Goal: Task Accomplishment & Management: Manage account settings

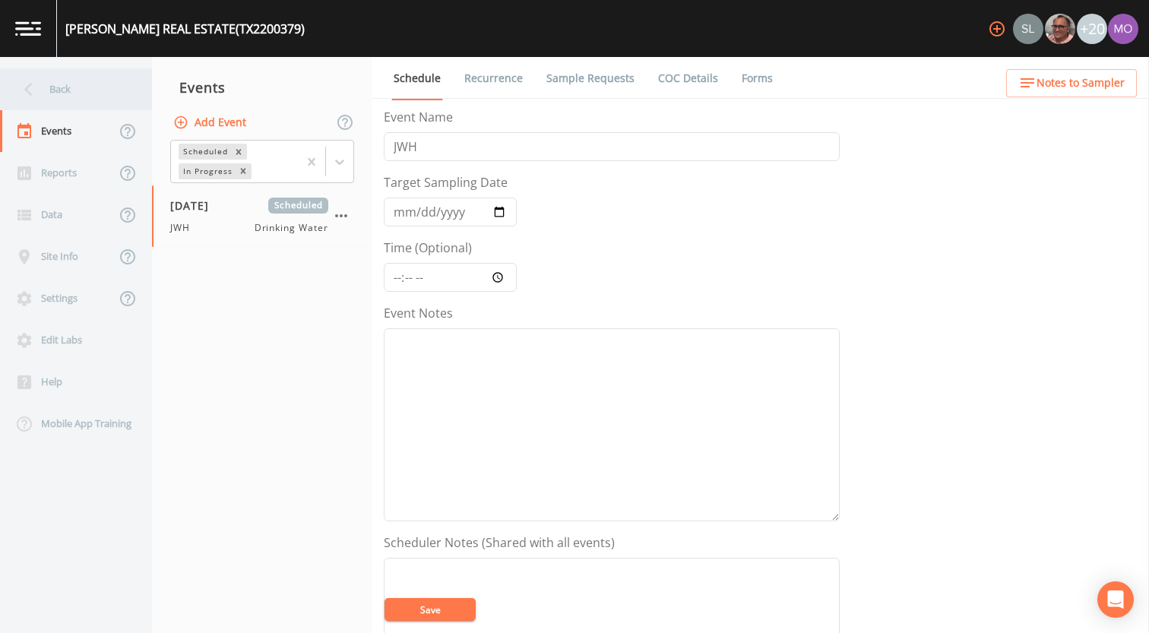
click at [40, 84] on icon at bounding box center [28, 89] width 27 height 27
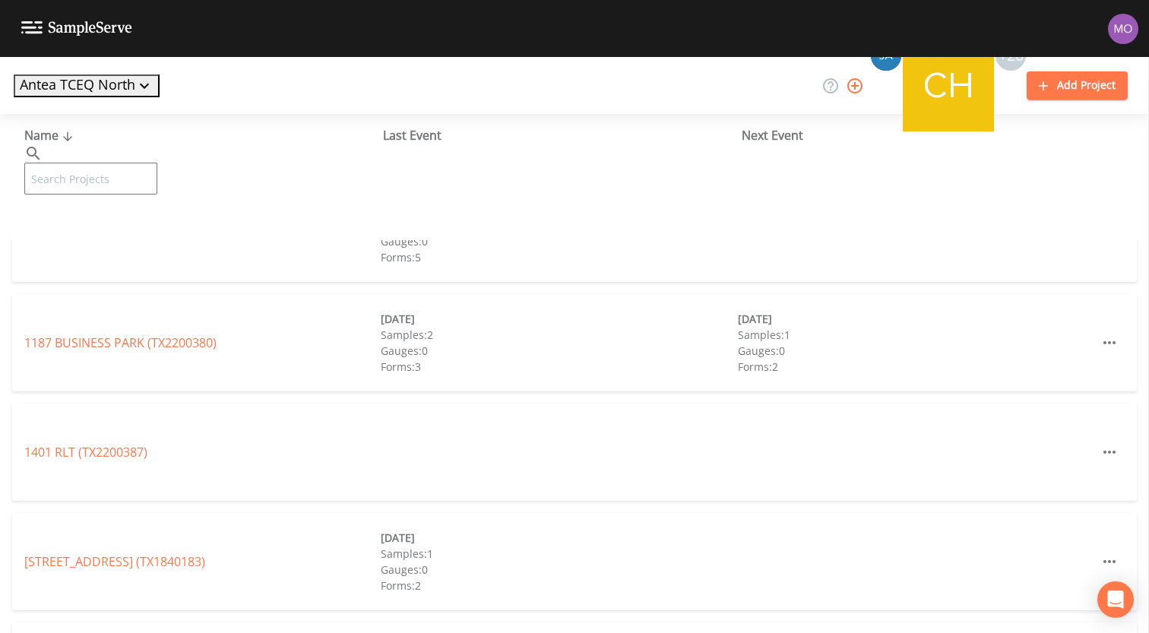
click at [103, 163] on input "text" at bounding box center [90, 179] width 133 height 32
paste input "TX2120025"
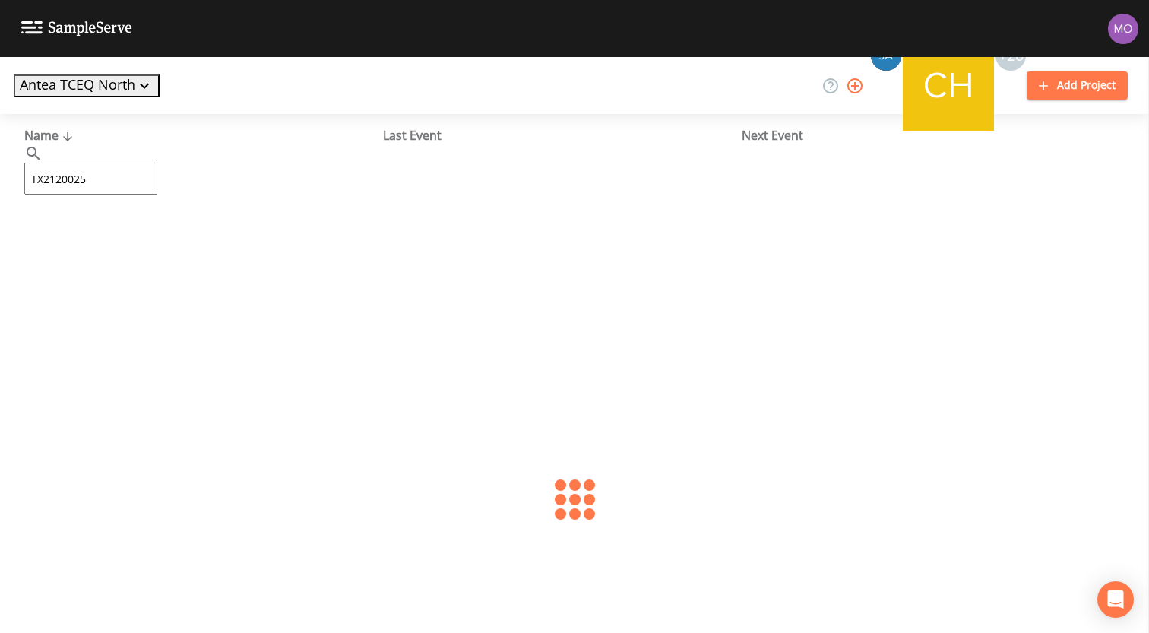
type input "TX2120025"
click at [134, 234] on link "[GEOGRAPHIC_DATA] (TX2120025)" at bounding box center [143, 233] width 239 height 17
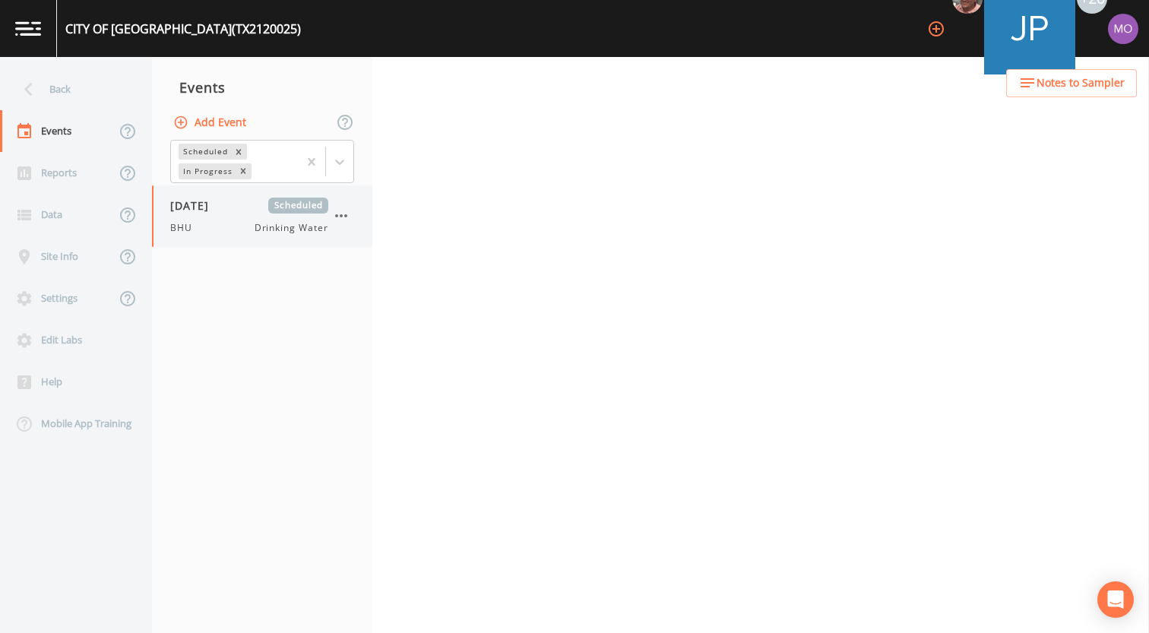
click at [209, 227] on div "BHU Drinking Water" at bounding box center [249, 228] width 158 height 14
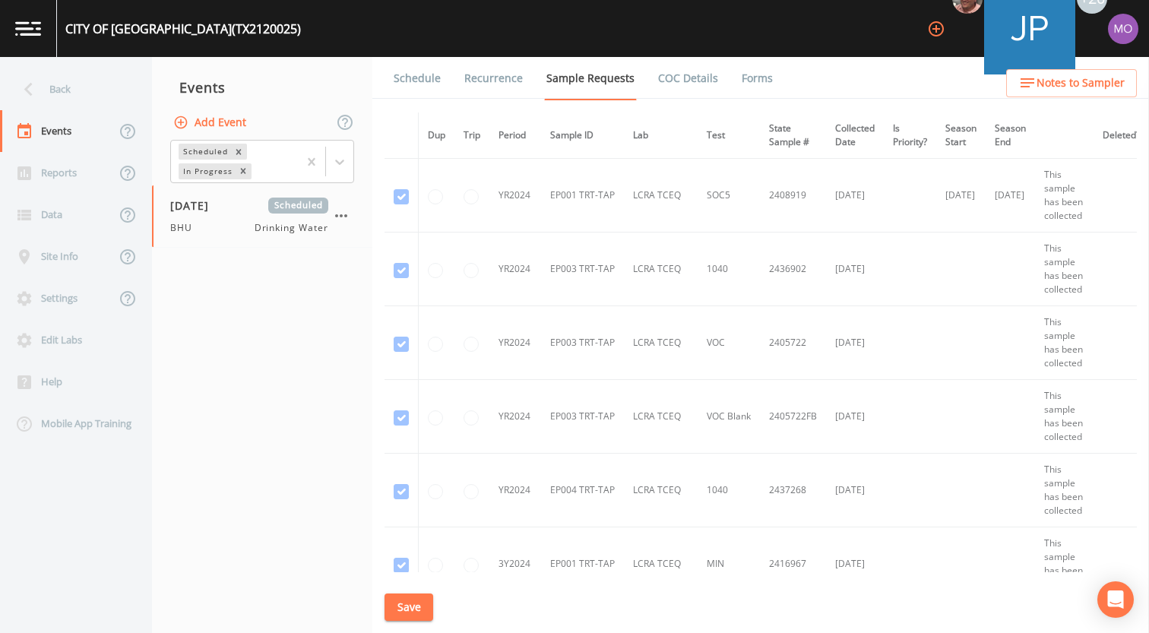
click at [428, 85] on link "Schedule" at bounding box center [417, 78] width 52 height 43
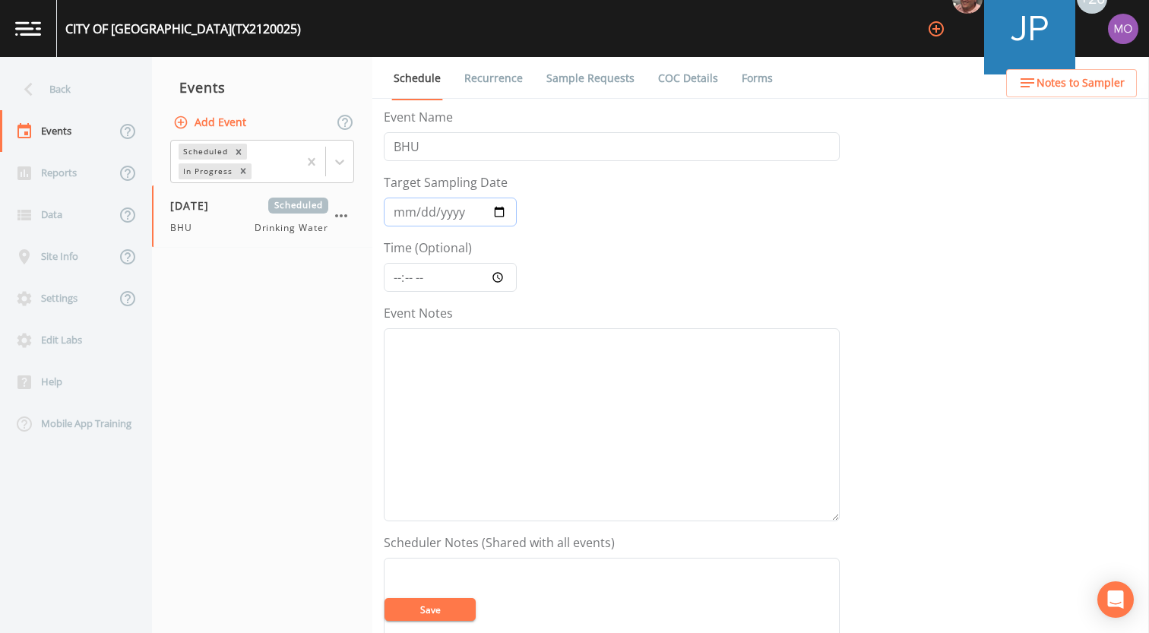
click at [499, 211] on input "[DATE]" at bounding box center [450, 212] width 133 height 29
type input "[DATE]"
click at [454, 615] on button "Save" at bounding box center [430, 609] width 91 height 23
click at [462, 605] on button "Save" at bounding box center [430, 609] width 91 height 23
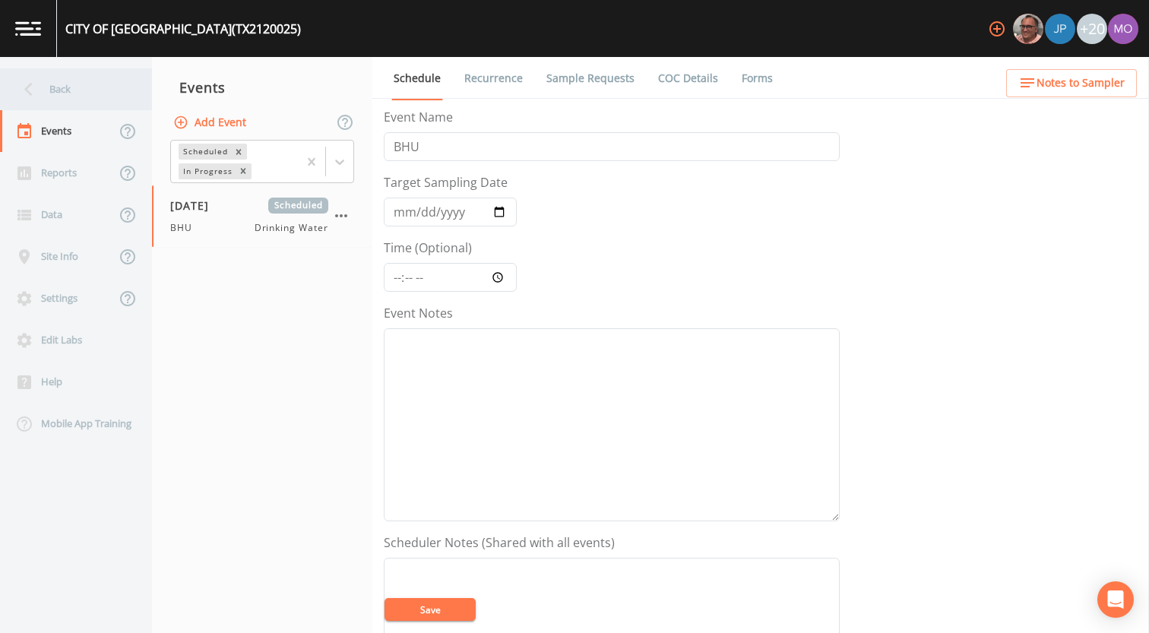
click at [46, 87] on div "Back" at bounding box center [68, 89] width 137 height 42
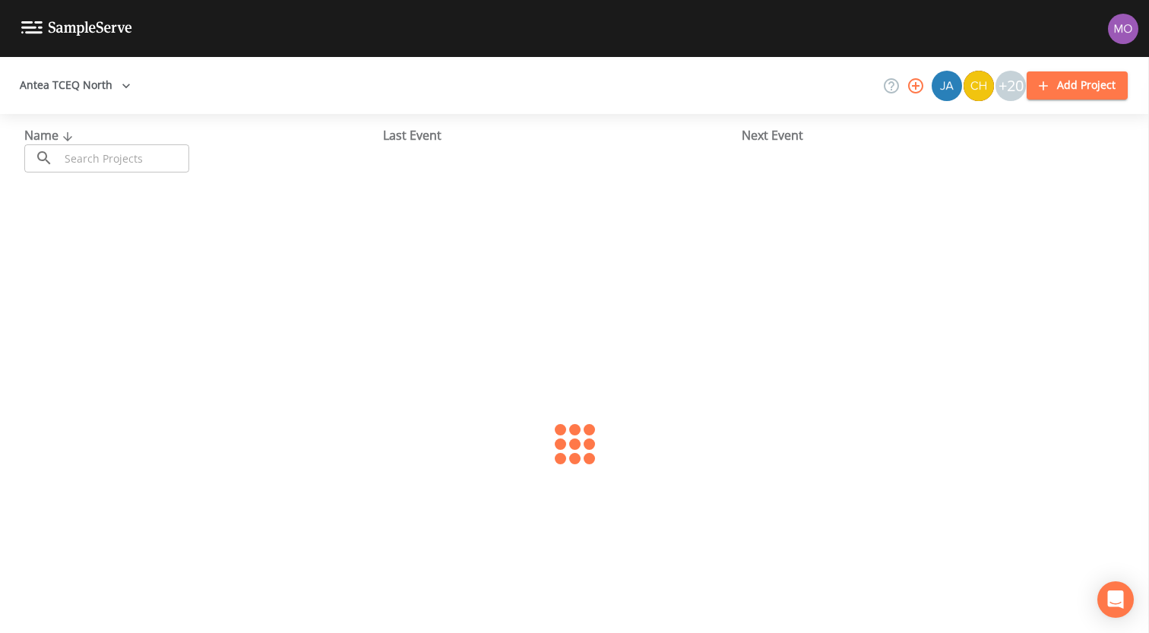
click at [108, 159] on input "text" at bounding box center [124, 158] width 130 height 28
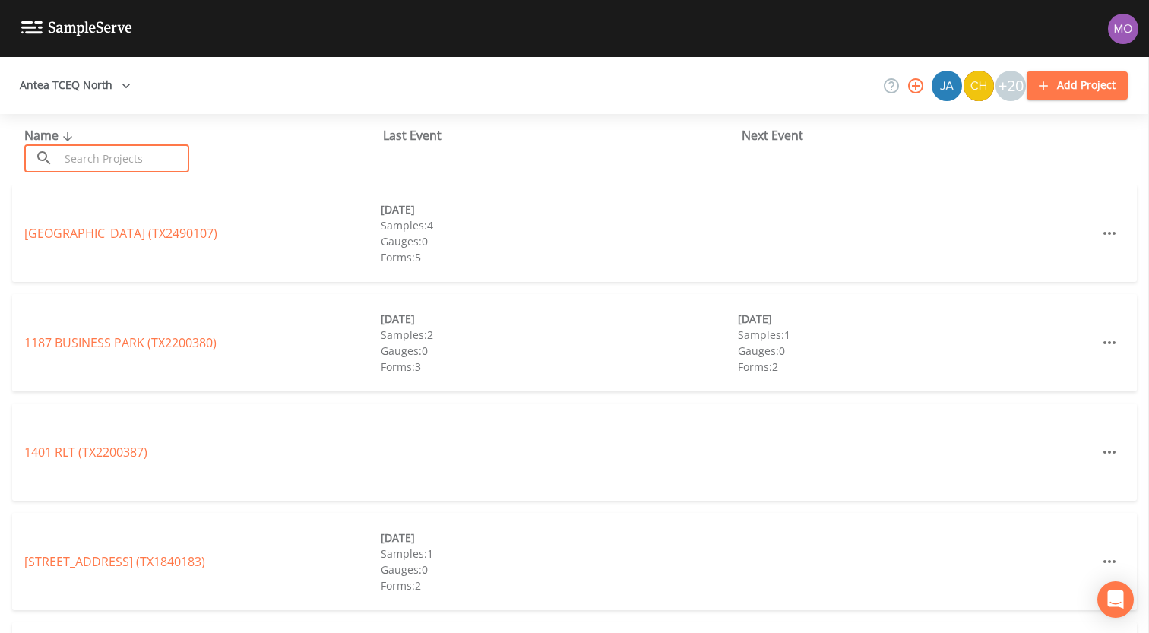
paste input "TX1090037"
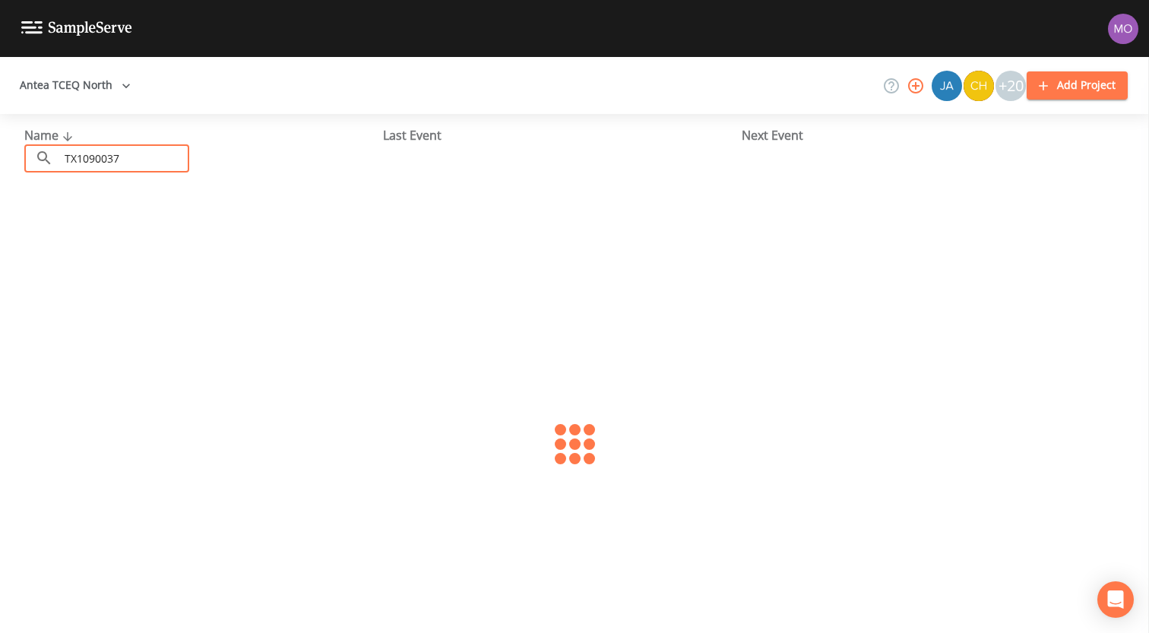
type input "TX1090037"
click at [61, 235] on link "LIVE OAK WATER SYSTEM (TX1090037)" at bounding box center [131, 233] width 214 height 17
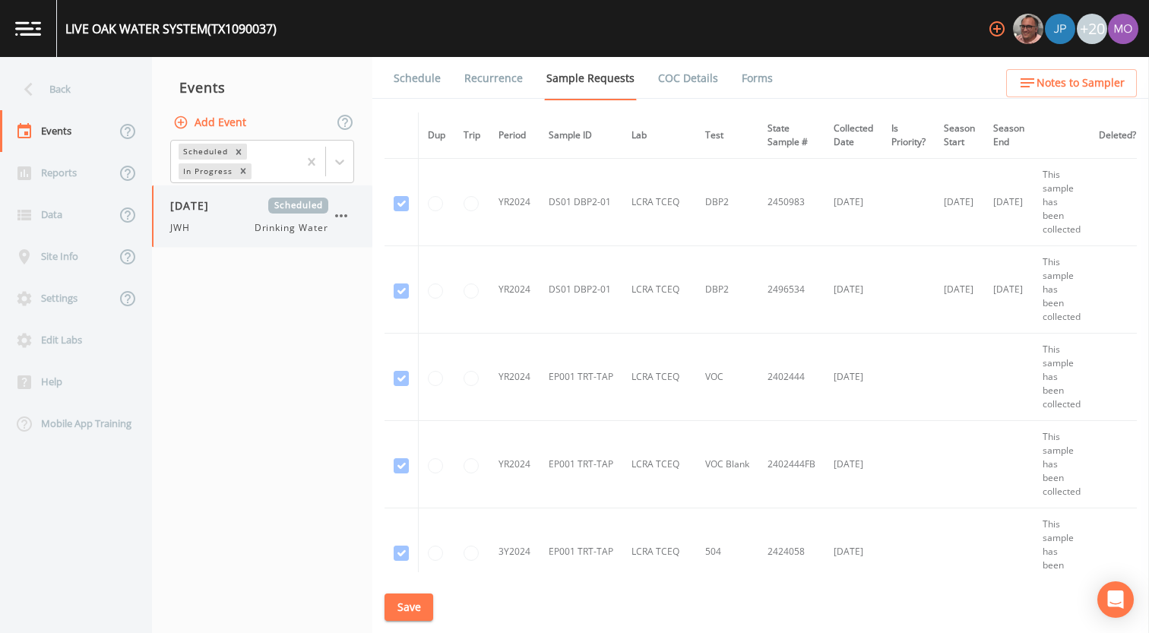
click at [218, 229] on div "JWH Drinking Water" at bounding box center [249, 228] width 158 height 14
click at [749, 79] on link "Forms" at bounding box center [757, 78] width 36 height 43
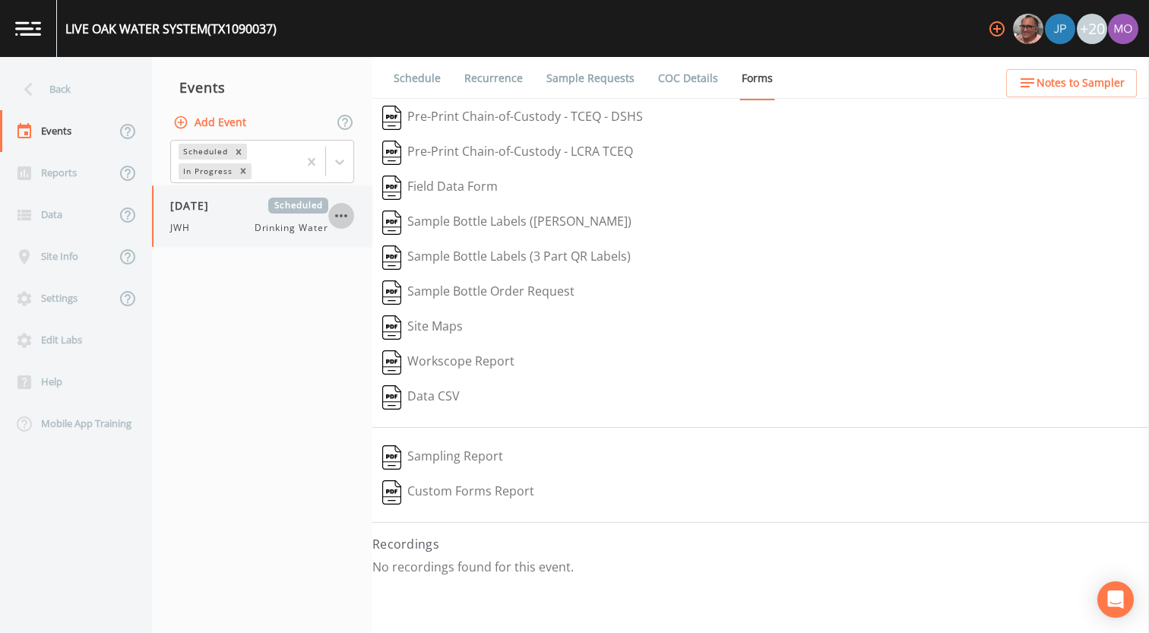
click at [341, 217] on icon "button" at bounding box center [341, 215] width 12 height 3
click at [371, 304] on p "Delete" at bounding box center [417, 305] width 98 height 18
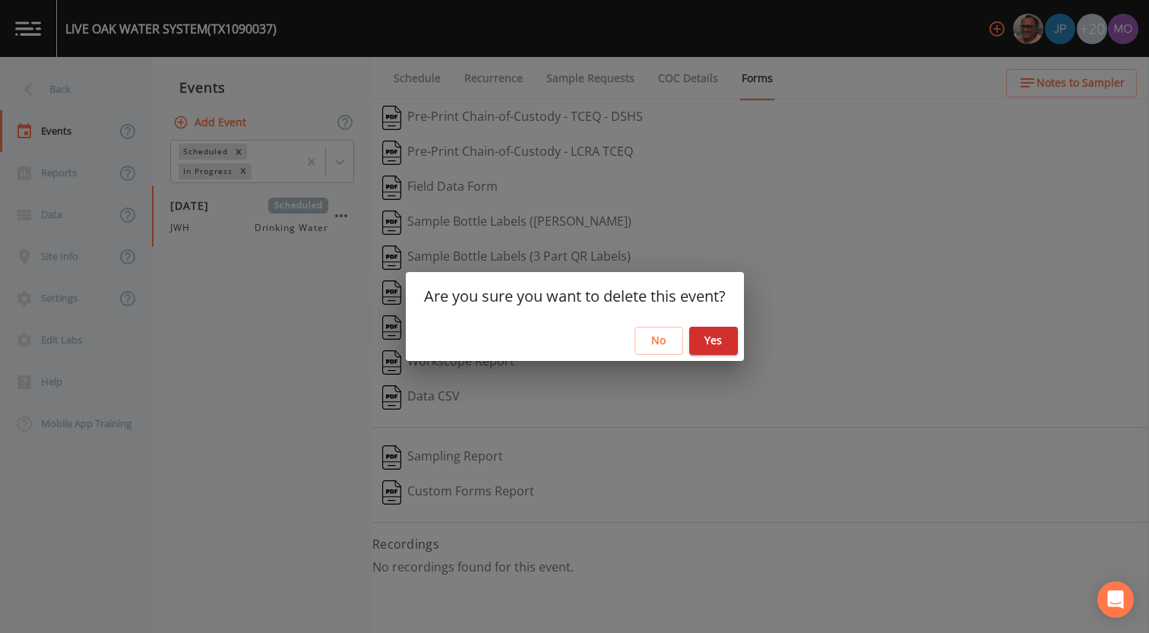
click at [712, 331] on button "Yes" at bounding box center [713, 341] width 49 height 28
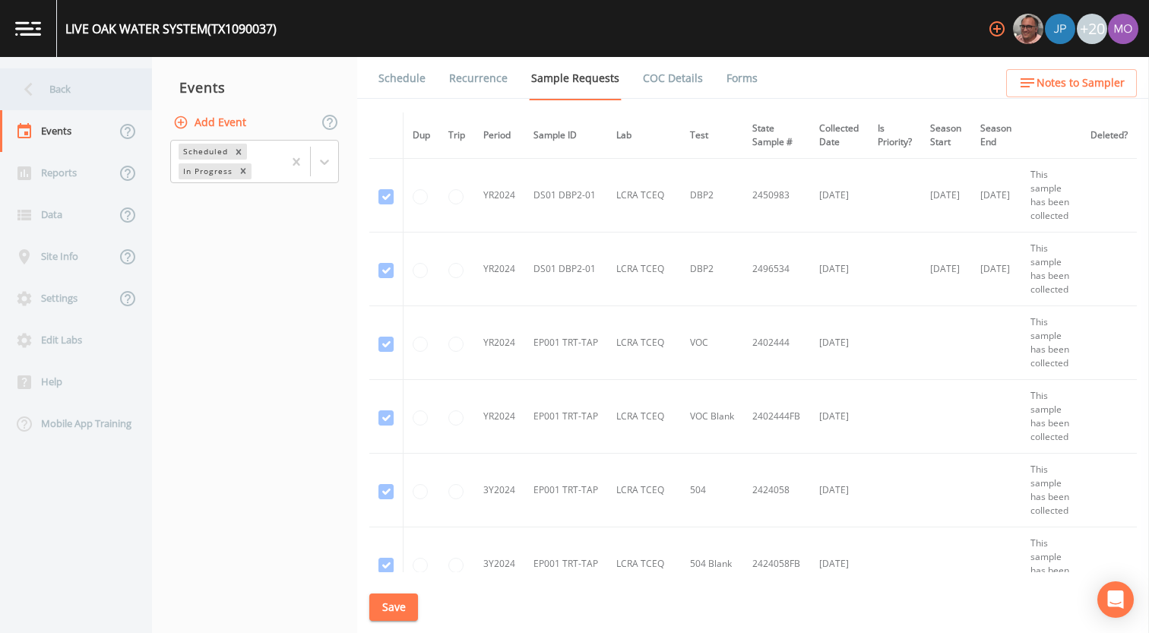
click at [80, 90] on div "Back" at bounding box center [68, 89] width 137 height 42
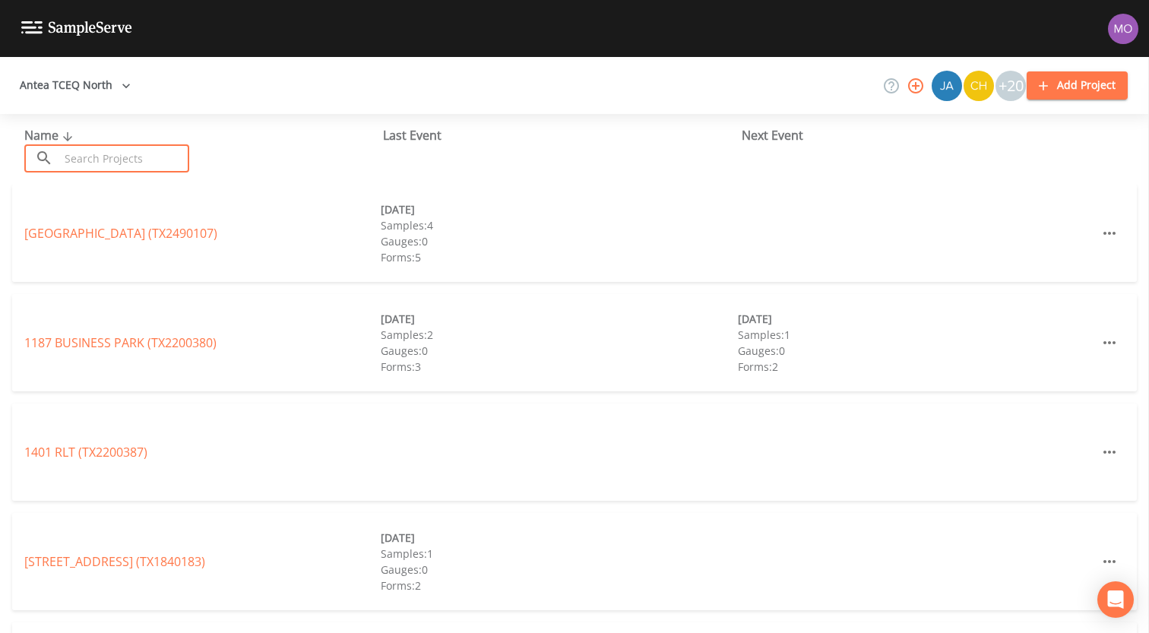
click at [123, 155] on input "text" at bounding box center [124, 158] width 130 height 28
paste input "TX1090043"
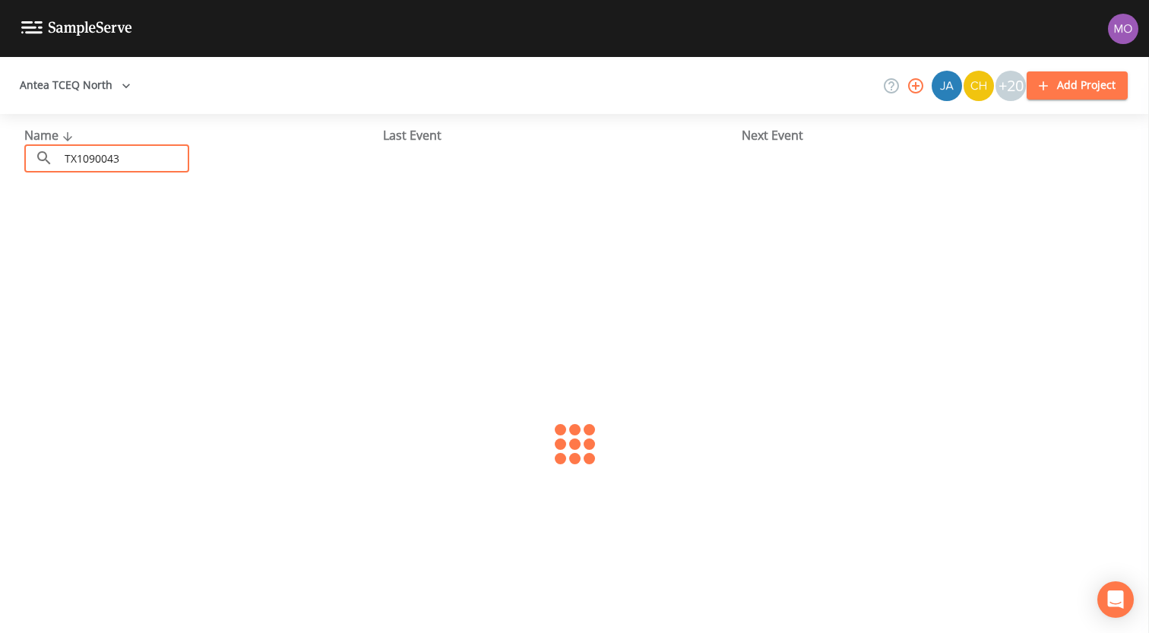
type input "TX1090043"
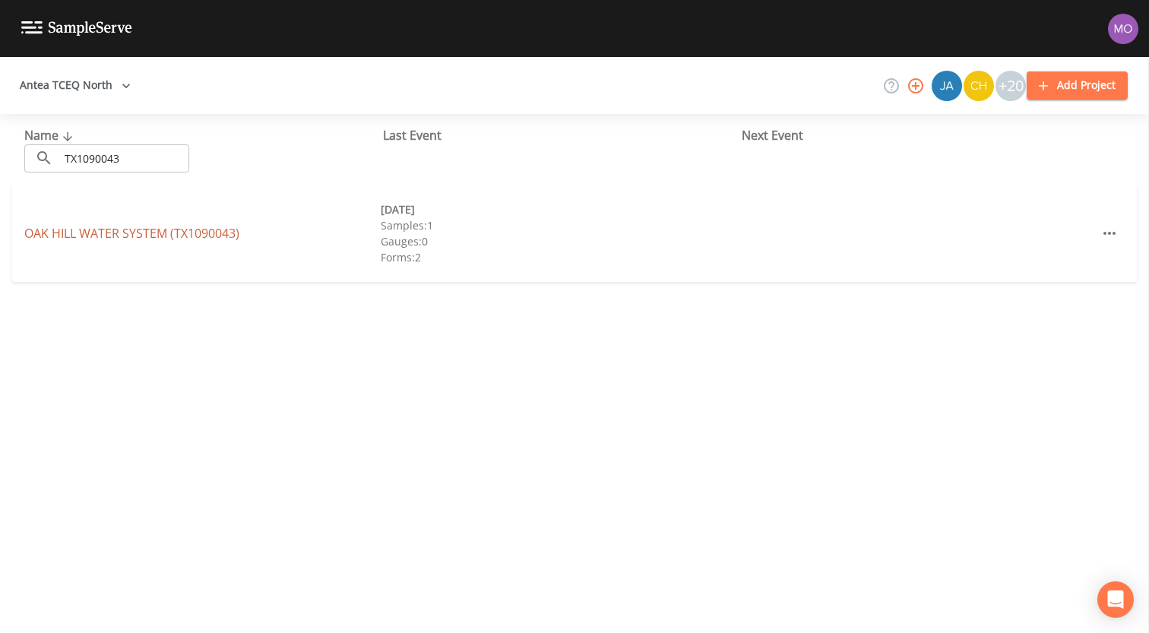
click at [119, 231] on link "OAK HILL WATER SYSTEM (TX1090043)" at bounding box center [131, 233] width 215 height 17
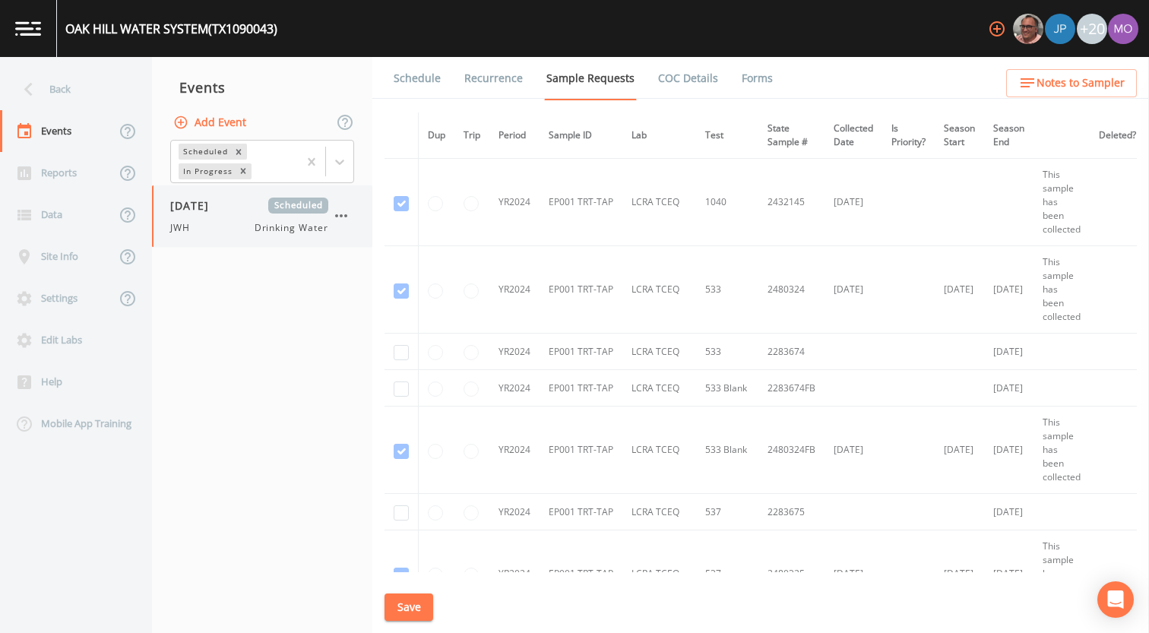
click at [188, 214] on div "09/10/2025 Scheduled JWH Drinking Water" at bounding box center [249, 216] width 158 height 37
click at [754, 74] on link "Forms" at bounding box center [757, 78] width 36 height 43
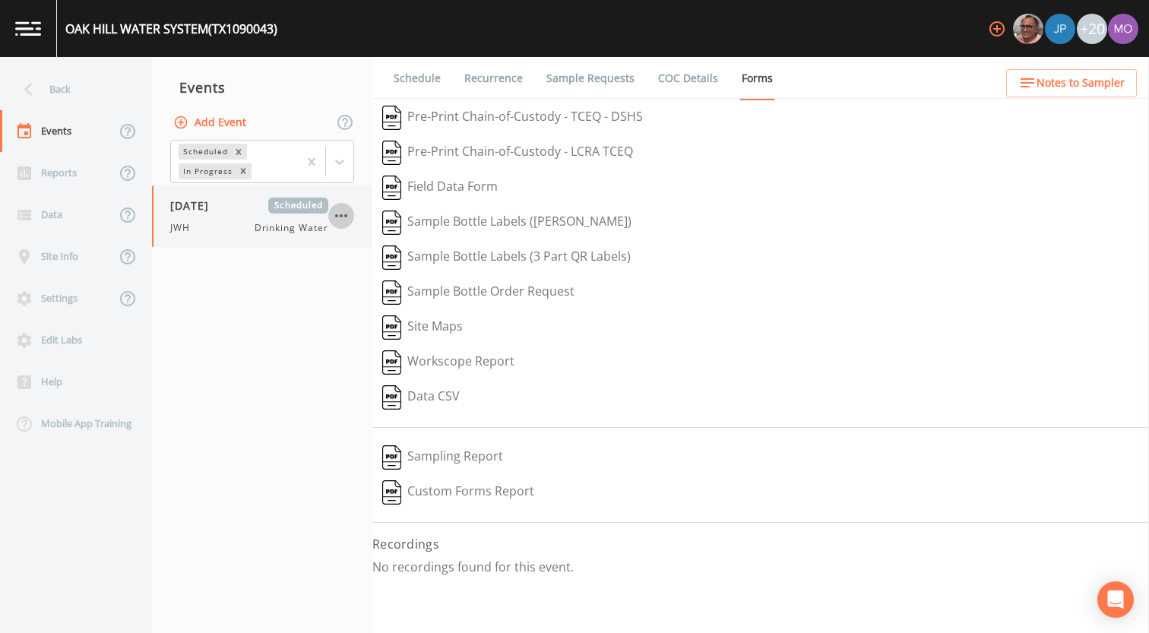
click at [334, 216] on icon "button" at bounding box center [341, 216] width 18 height 18
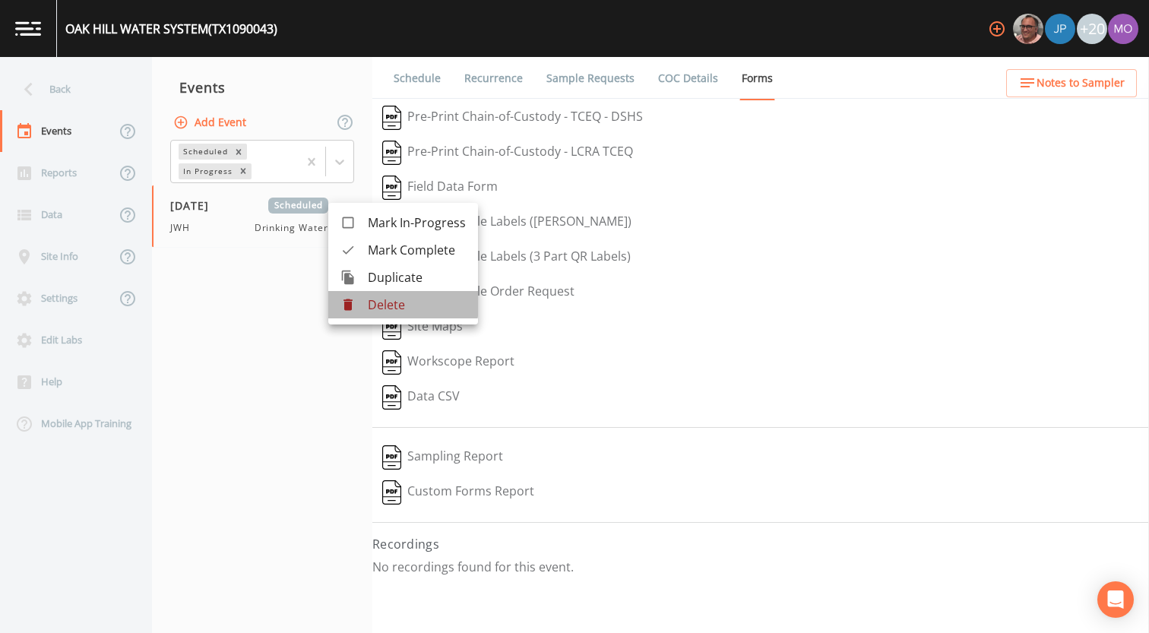
click at [373, 303] on p "Delete" at bounding box center [417, 305] width 98 height 18
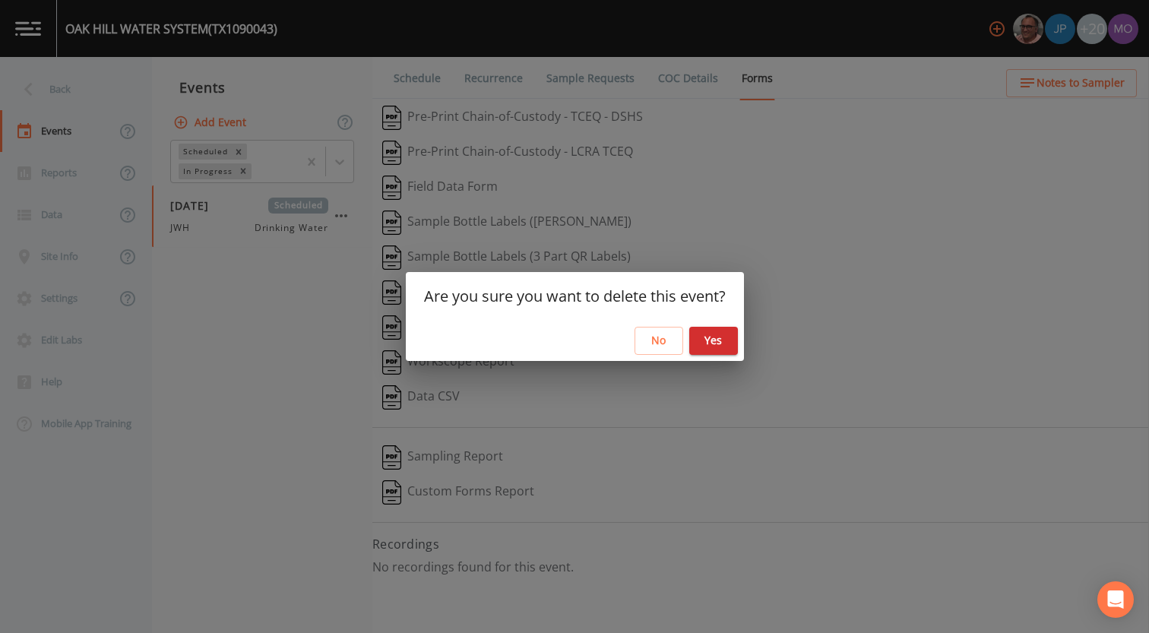
click at [718, 345] on button "Yes" at bounding box center [713, 341] width 49 height 28
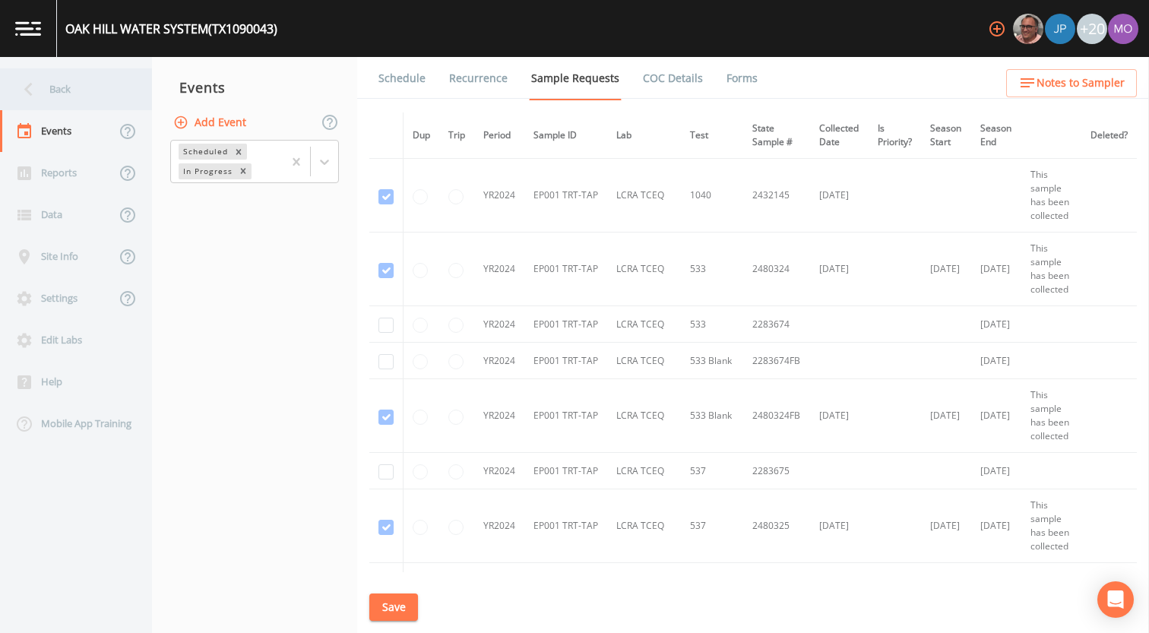
click at [61, 79] on div "Back" at bounding box center [68, 89] width 137 height 42
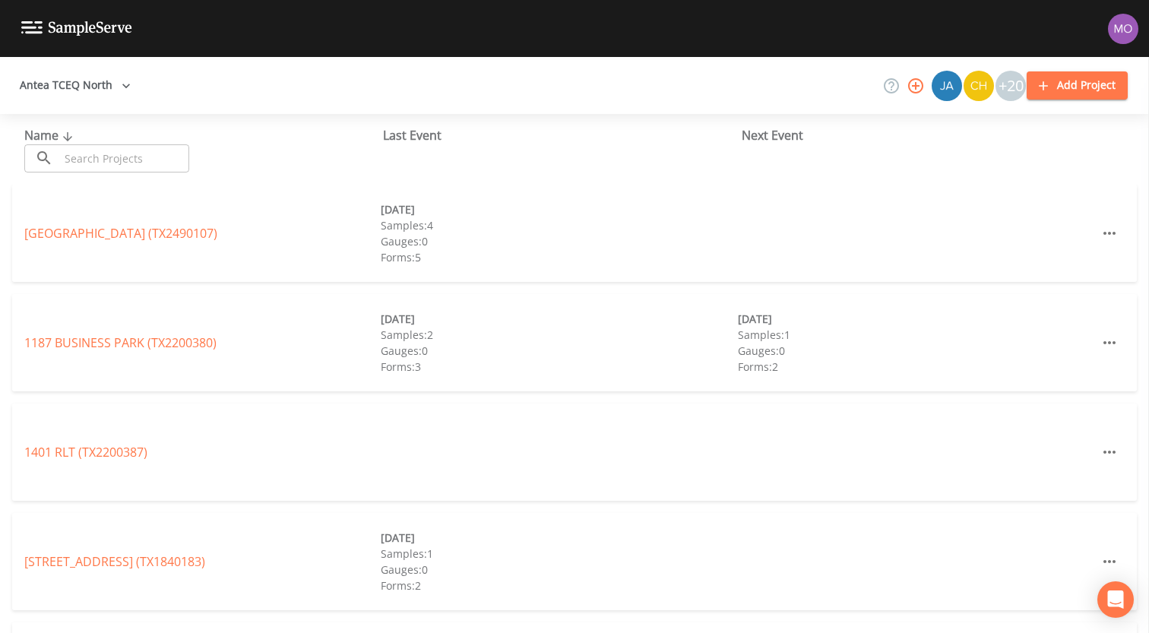
click at [113, 150] on input "text" at bounding box center [124, 158] width 130 height 28
paste input "TX1090045"
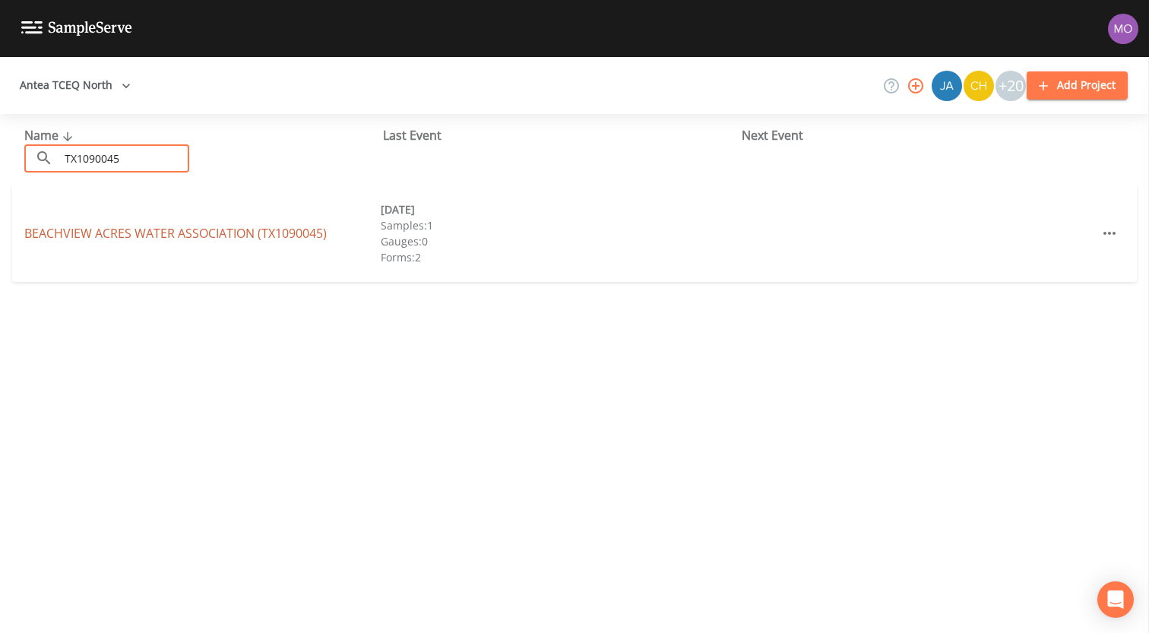
type input "TX1090045"
click at [117, 236] on link "BEACHVIEW ACRES WATER ASSOCIATION (TX1090045)" at bounding box center [175, 233] width 302 height 17
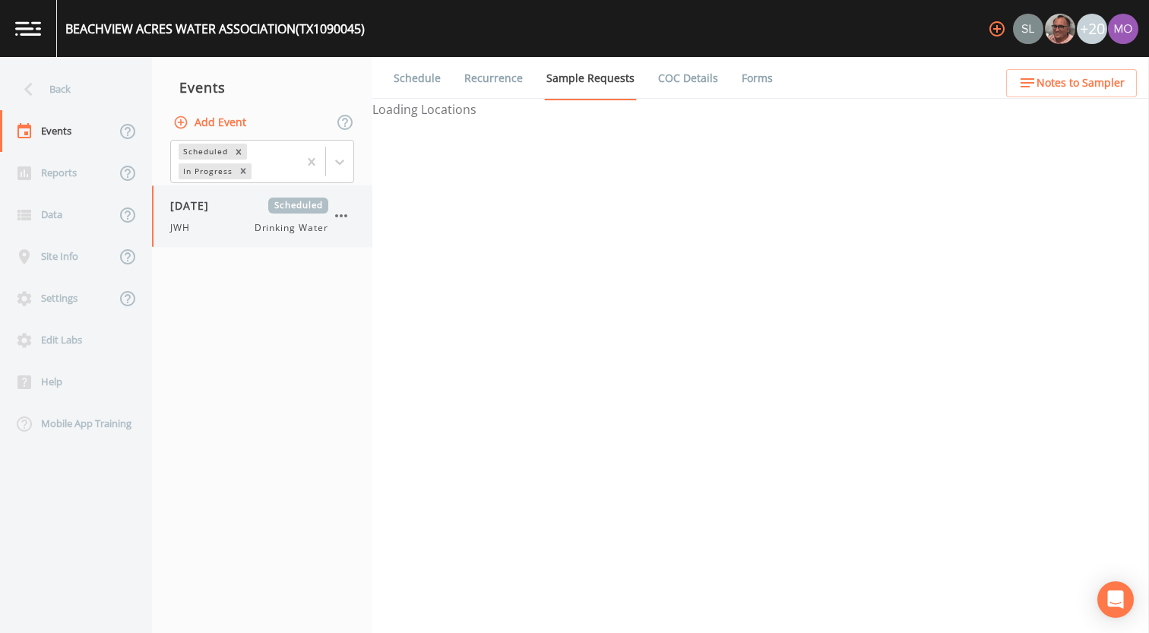
click at [218, 221] on div "JWH Drinking Water" at bounding box center [249, 228] width 158 height 14
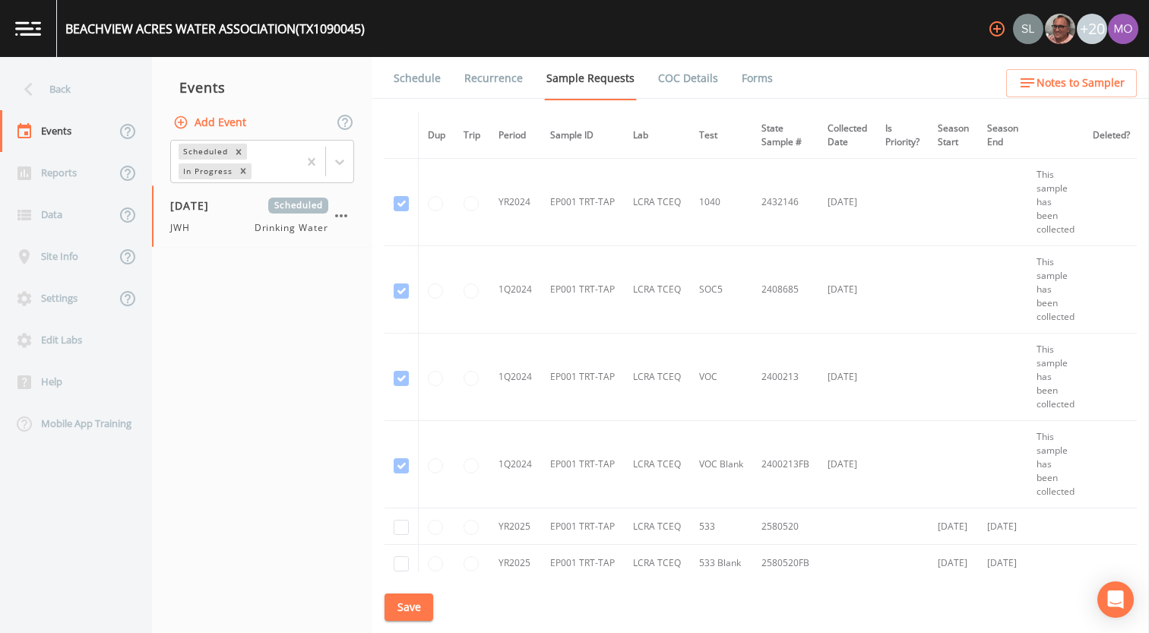
click at [752, 78] on link "Forms" at bounding box center [757, 78] width 36 height 43
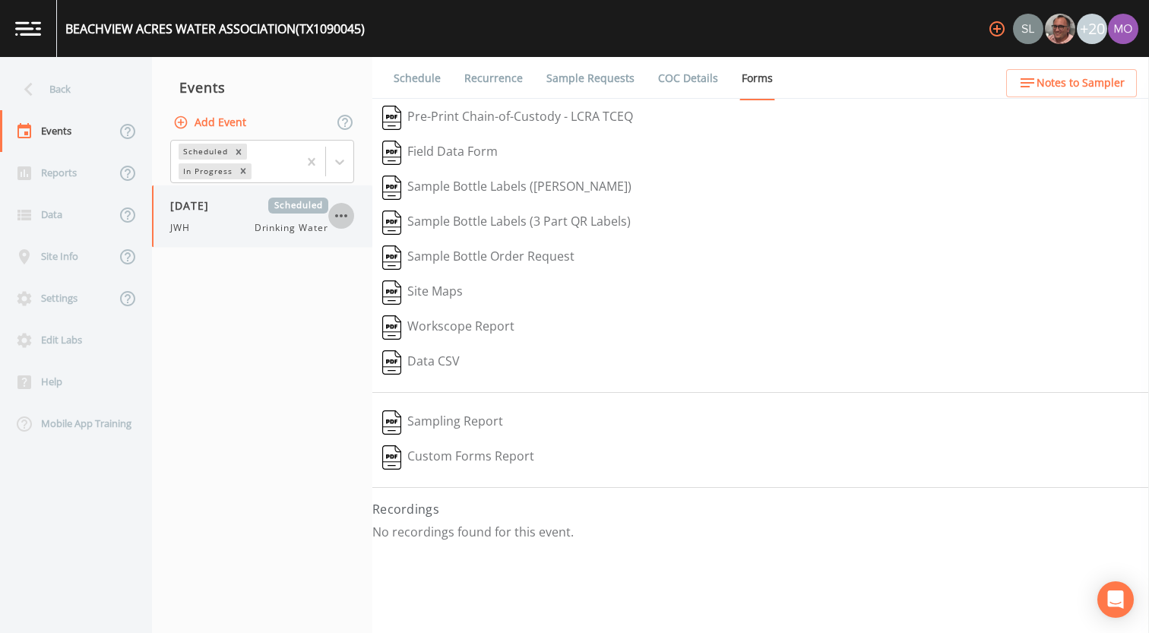
click at [348, 211] on icon "button" at bounding box center [341, 216] width 18 height 18
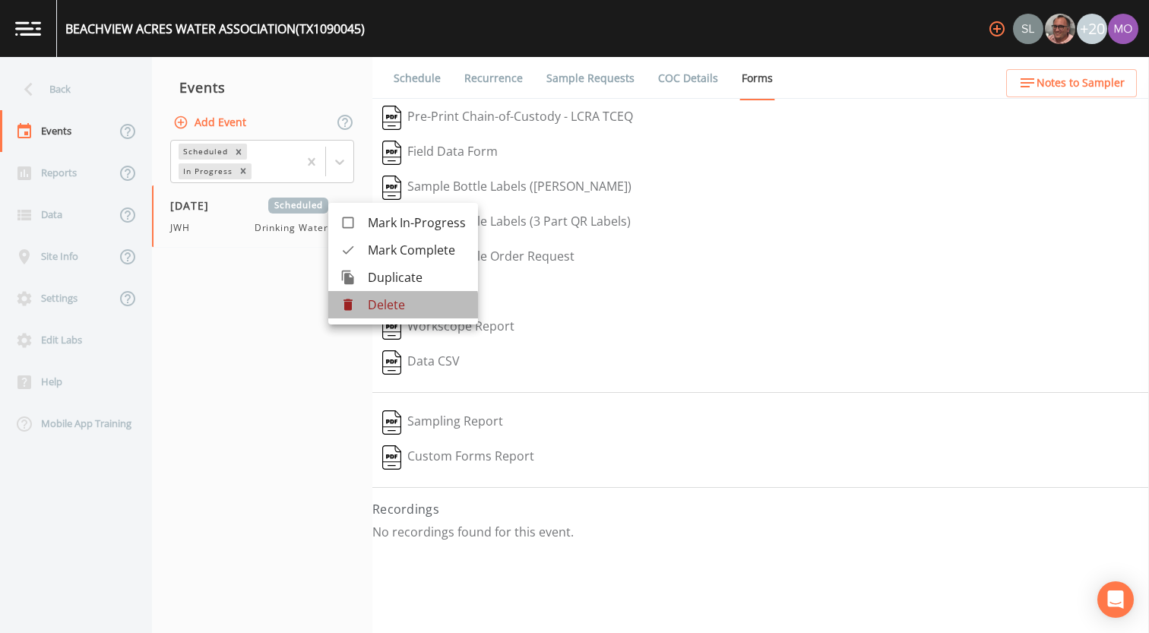
click at [364, 312] on li "Delete" at bounding box center [403, 304] width 150 height 27
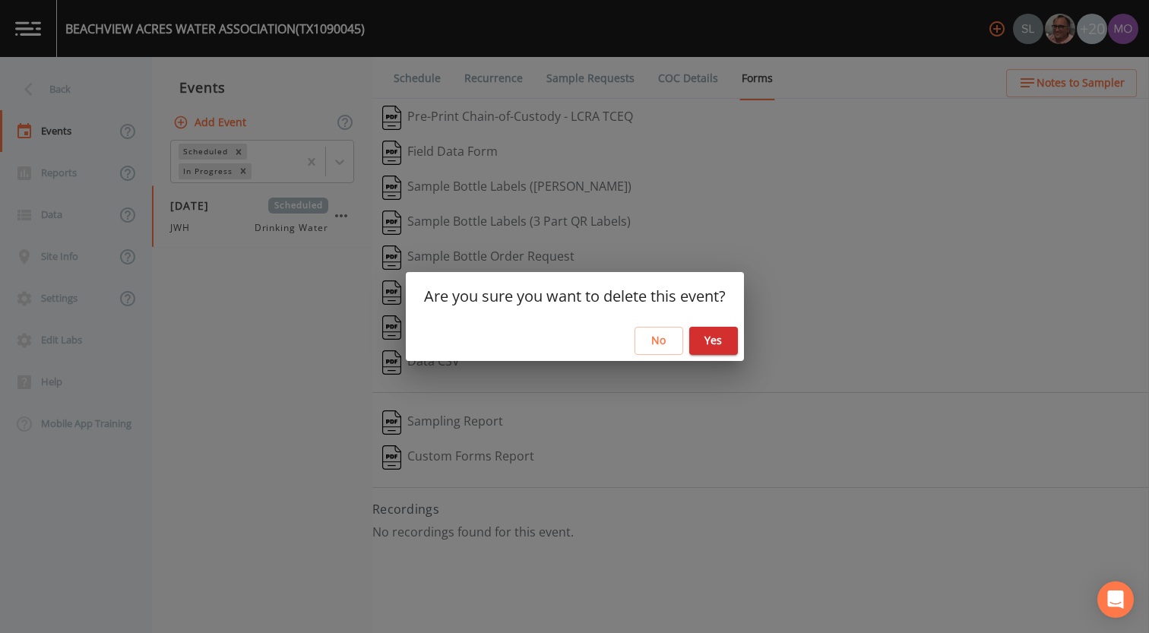
click at [714, 341] on button "Yes" at bounding box center [713, 341] width 49 height 28
